Goal: Task Accomplishment & Management: Manage account settings

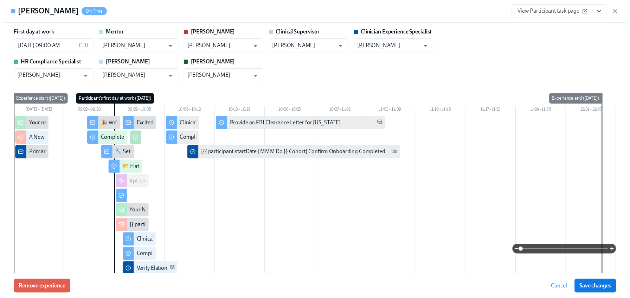
scroll to position [0, 5839]
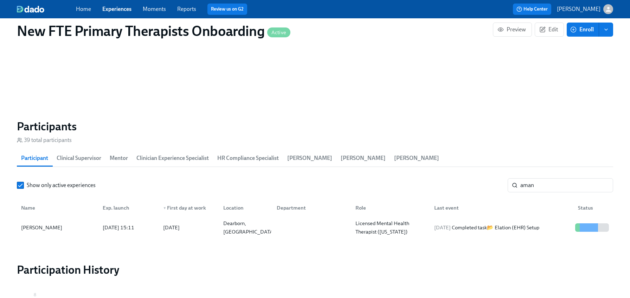
click at [122, 8] on link "Experiences" at bounding box center [116, 9] width 29 height 7
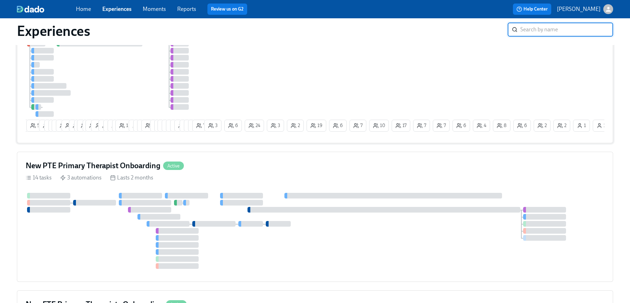
scroll to position [109, 0]
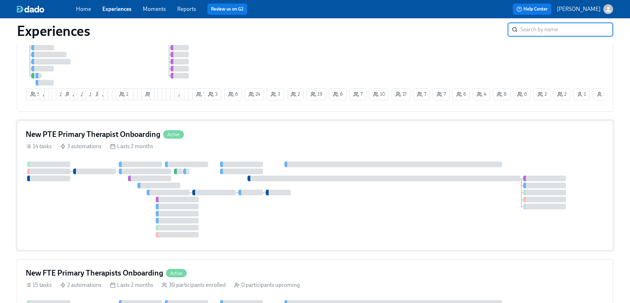
click at [223, 139] on div "New PTE Primary Therapist Onboarding Active" at bounding box center [315, 134] width 579 height 11
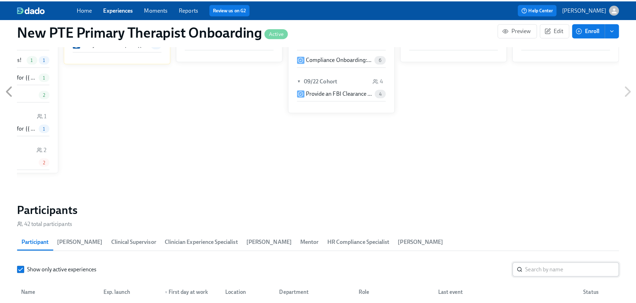
scroll to position [553, 0]
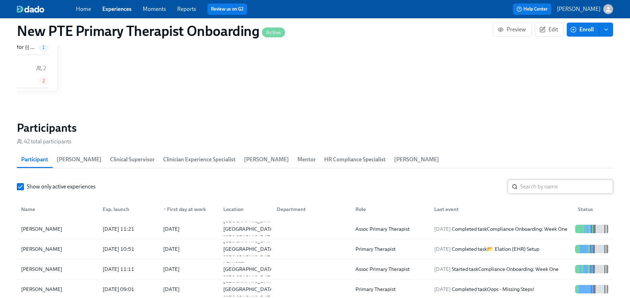
click at [542, 187] on input "search" at bounding box center [567, 186] width 93 height 14
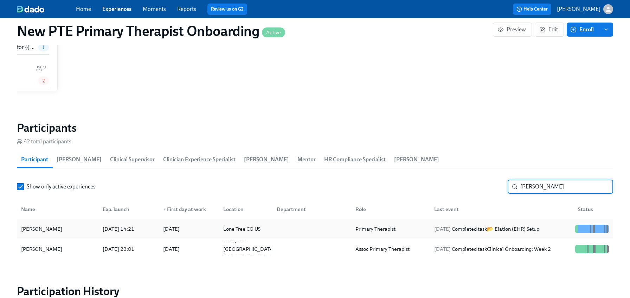
type input "[PERSON_NAME]"
click at [48, 227] on div "[PERSON_NAME]" at bounding box center [41, 228] width 47 height 8
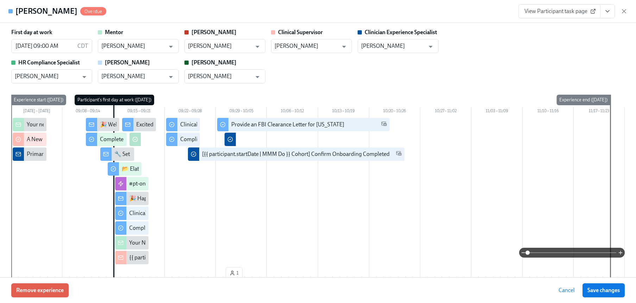
click at [573, 14] on span "View Participant task page" at bounding box center [559, 11] width 70 height 7
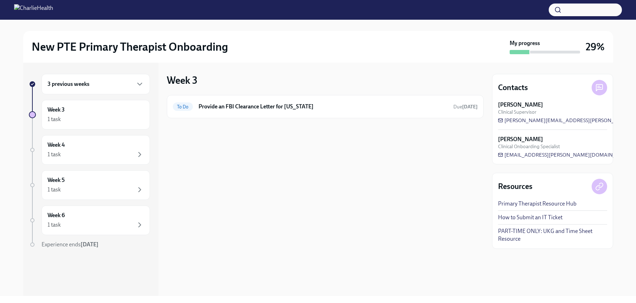
click at [100, 86] on div "3 previous weeks" at bounding box center [95, 84] width 96 height 8
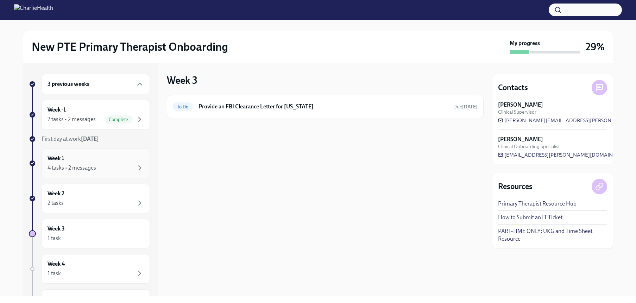
click at [98, 156] on div "Week 1 4 tasks • 2 messages" at bounding box center [95, 163] width 96 height 18
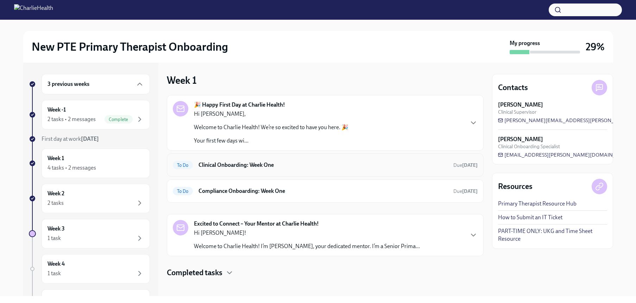
click at [298, 165] on h6 "Clinical Onboarding: Week One" at bounding box center [322, 165] width 249 height 8
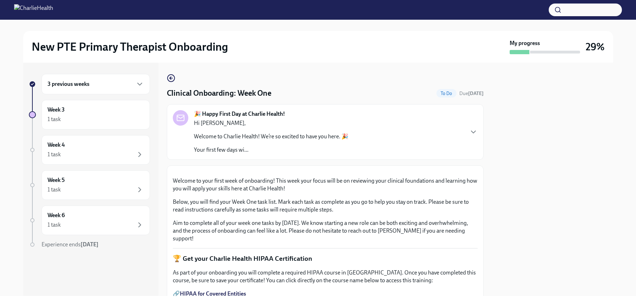
click at [94, 84] on div "3 previous weeks" at bounding box center [95, 84] width 96 height 8
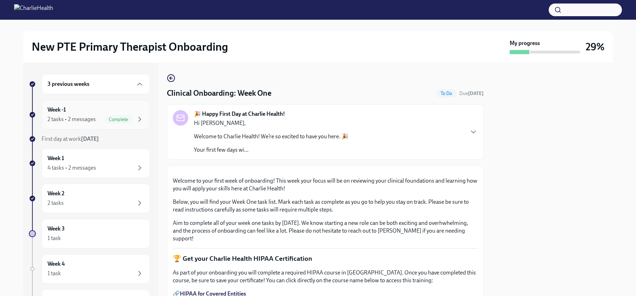
click at [94, 106] on div "Week -1 2 tasks • 2 messages Complete" at bounding box center [95, 115] width 96 height 18
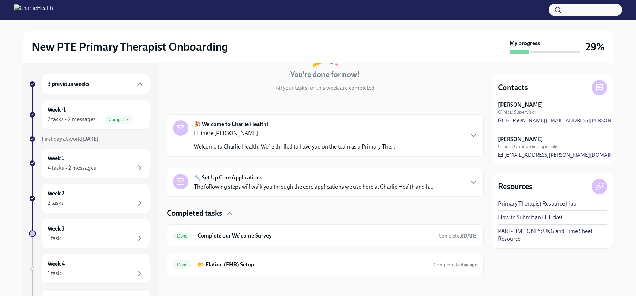
scroll to position [66, 0]
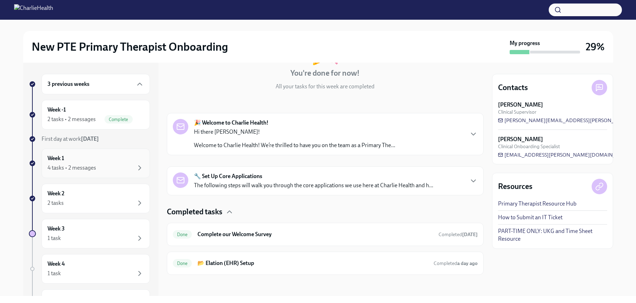
click at [92, 159] on div "Week 1 4 tasks • 2 messages" at bounding box center [95, 163] width 96 height 18
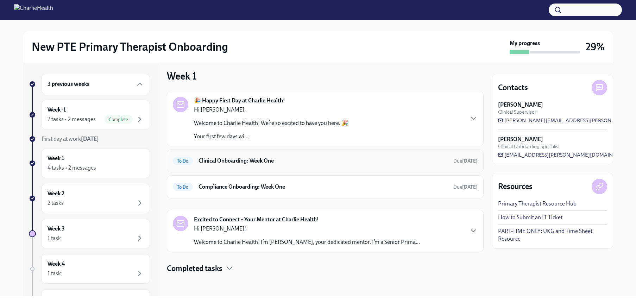
scroll to position [5, 0]
click at [298, 165] on div "To Do Clinical Onboarding: Week One Due 11 days ago" at bounding box center [325, 160] width 305 height 11
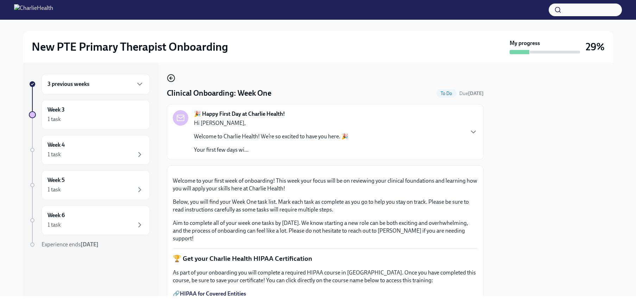
click at [170, 75] on circle "button" at bounding box center [170, 78] width 7 height 7
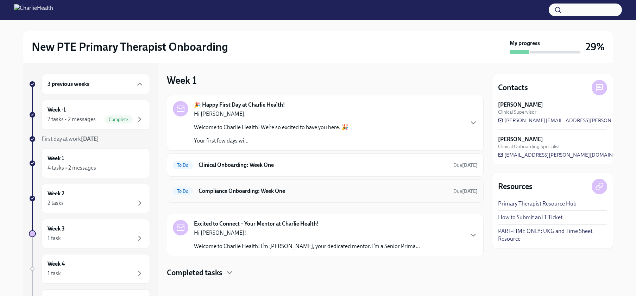
click at [278, 194] on h6 "Compliance Onboarding: Week One" at bounding box center [322, 191] width 249 height 8
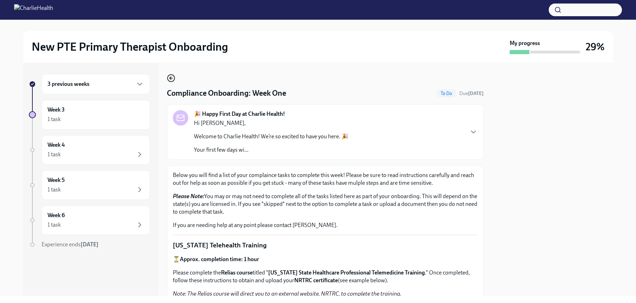
click at [168, 79] on icon "button" at bounding box center [171, 78] width 8 height 8
